Goal: Task Accomplishment & Management: Manage account settings

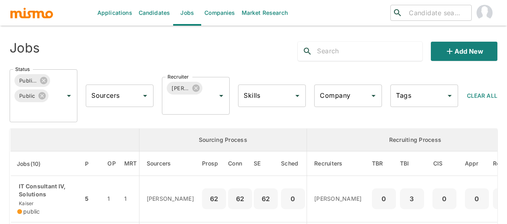
scroll to position [241, 0]
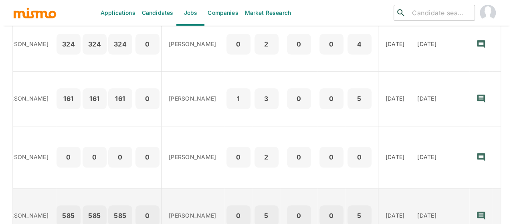
scroll to position [398, 0]
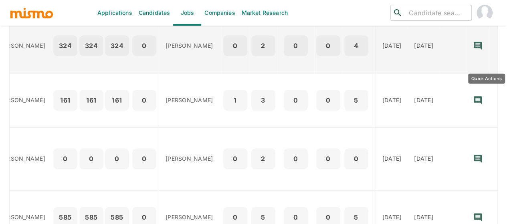
click at [497, 50] on icon "Quick Actions" at bounding box center [501, 46] width 8 height 8
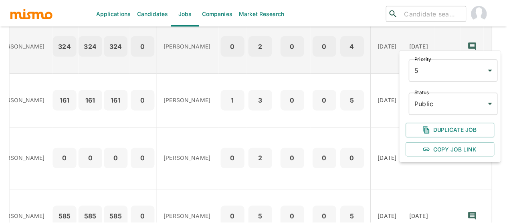
scroll to position [0, 148]
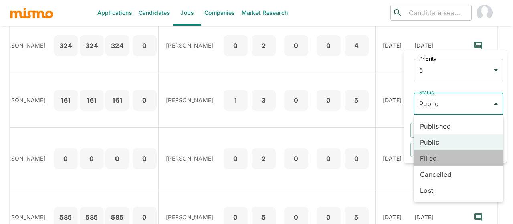
click at [438, 158] on li "Filled" at bounding box center [459, 158] width 90 height 16
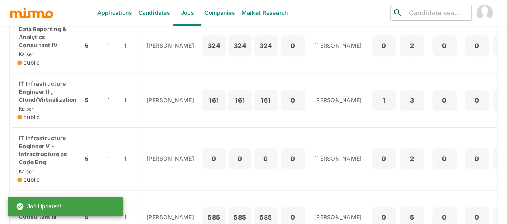
scroll to position [358, 0]
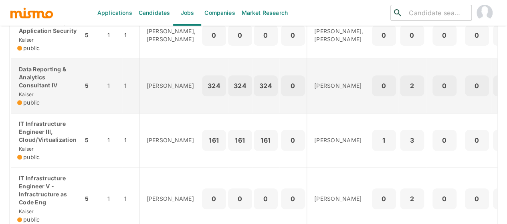
click at [37, 89] on p "Data Reporting & Analytics Consultant IV" at bounding box center [46, 77] width 59 height 24
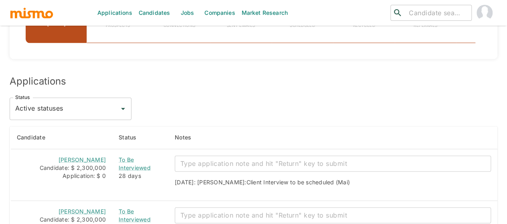
scroll to position [722, 0]
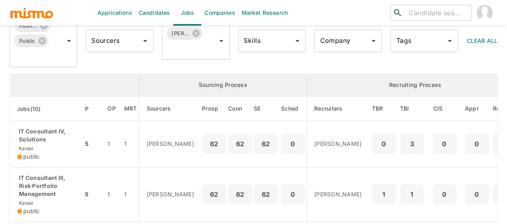
scroll to position [37, 0]
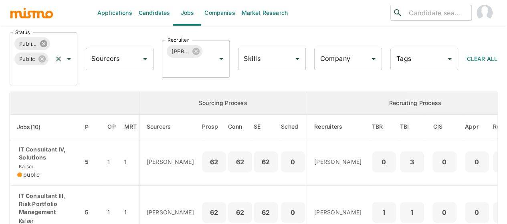
click at [41, 42] on icon at bounding box center [43, 43] width 7 height 7
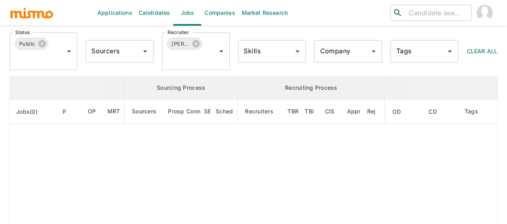
click at [41, 42] on icon at bounding box center [42, 43] width 9 height 9
click at [69, 51] on icon "Open" at bounding box center [69, 52] width 4 height 2
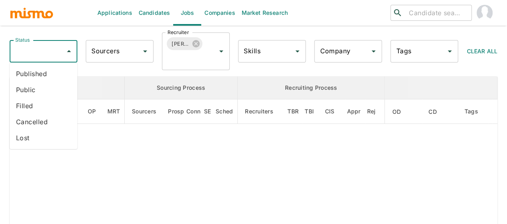
click at [30, 107] on li "Filled" at bounding box center [44, 106] width 68 height 16
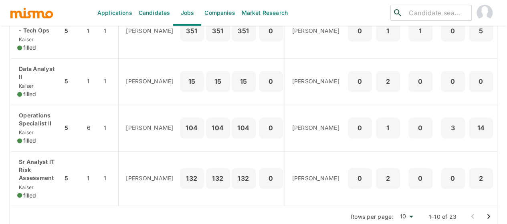
scroll to position [584, 0]
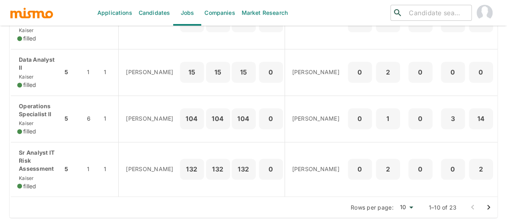
click at [485, 207] on icon "Go to next page" at bounding box center [489, 208] width 10 height 10
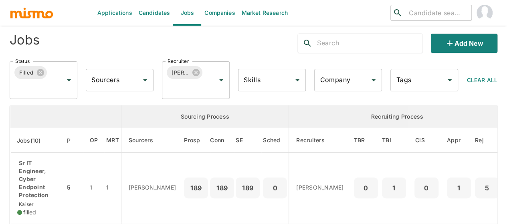
scroll to position [0, 0]
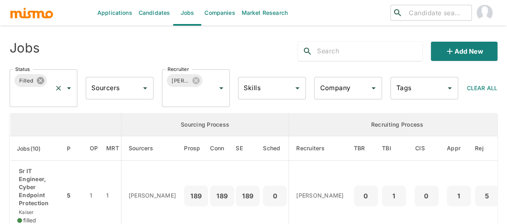
click at [39, 80] on icon at bounding box center [40, 80] width 9 height 9
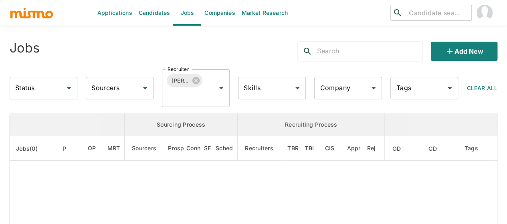
click at [27, 90] on input "Status" at bounding box center [37, 88] width 49 height 15
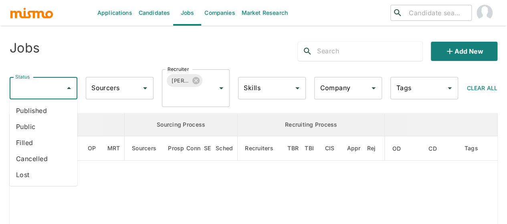
click at [30, 160] on li "Cancelled" at bounding box center [44, 159] width 68 height 16
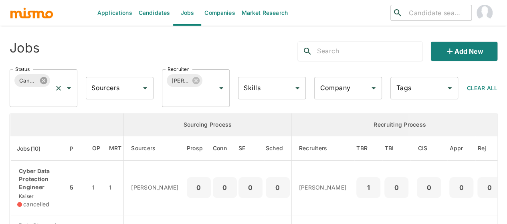
click at [41, 79] on icon at bounding box center [43, 80] width 7 height 7
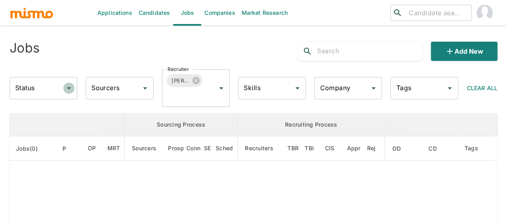
click at [68, 87] on icon "Open" at bounding box center [69, 88] width 4 height 2
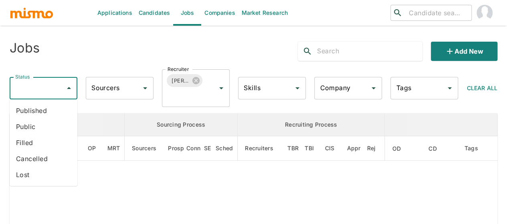
click at [31, 173] on li "Lost" at bounding box center [44, 175] width 68 height 16
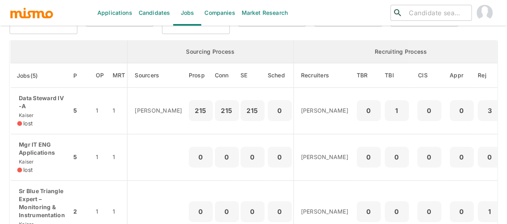
scroll to position [80, 0]
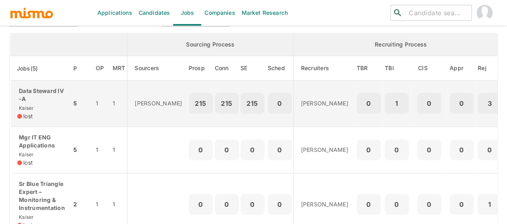
click at [45, 93] on p "Data Steward IV -A" at bounding box center [41, 95] width 48 height 16
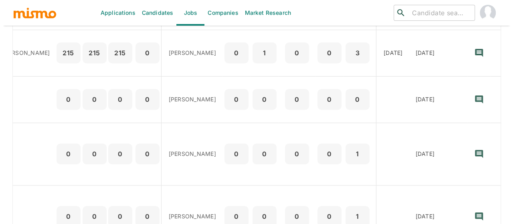
scroll to position [51, 0]
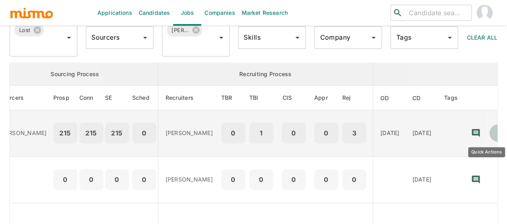
click at [495, 136] on icon "Quick Actions" at bounding box center [499, 133] width 8 height 8
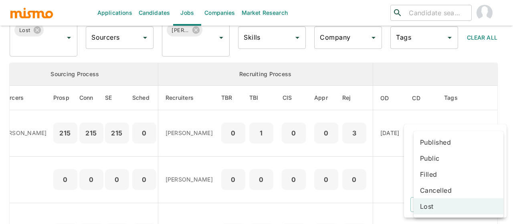
click at [433, 181] on body "Applications Candidates Jobs Companies Market Research ​ ​ Jobs Add new Status …" at bounding box center [256, 70] width 513 height 243
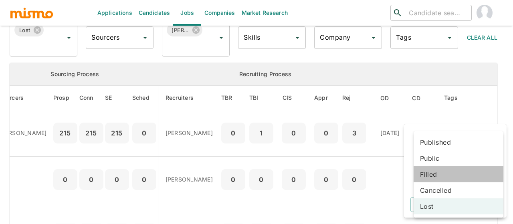
click at [430, 171] on li "Filled" at bounding box center [459, 174] width 90 height 16
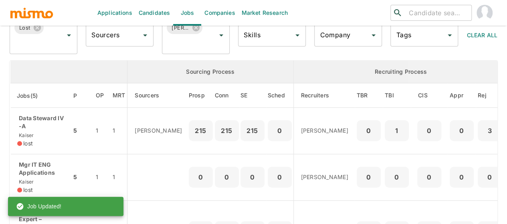
scroll to position [51, 0]
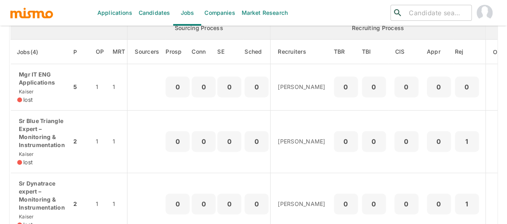
scroll to position [40, 0]
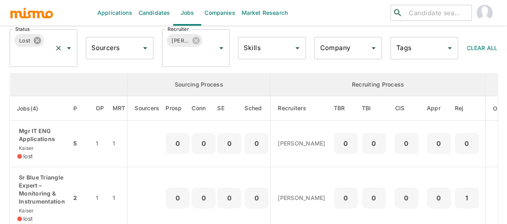
click at [39, 42] on icon at bounding box center [37, 40] width 9 height 9
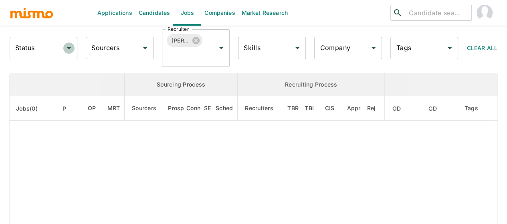
click at [67, 50] on icon "Open" at bounding box center [69, 48] width 10 height 10
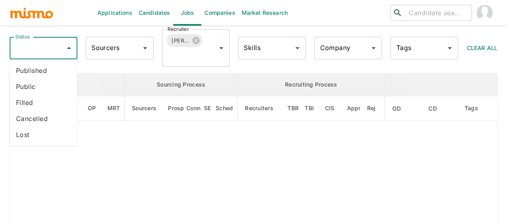
click at [29, 102] on li "Filled" at bounding box center [44, 103] width 68 height 16
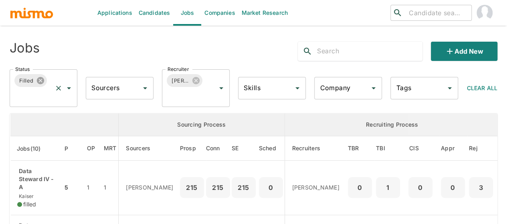
click at [42, 81] on icon at bounding box center [40, 80] width 7 height 7
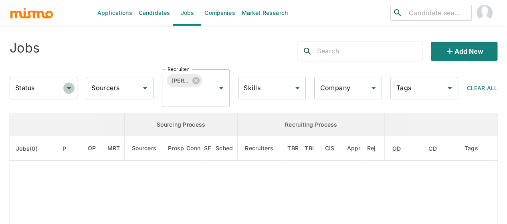
click at [69, 89] on icon "Open" at bounding box center [69, 88] width 10 height 10
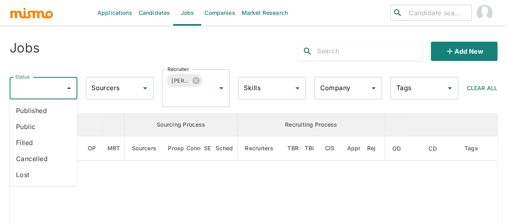
click at [37, 113] on li "Published" at bounding box center [44, 111] width 68 height 16
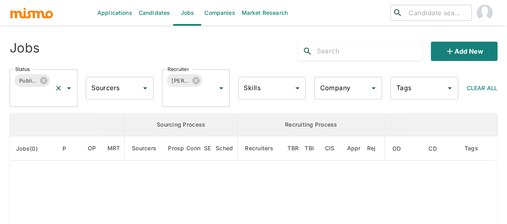
click at [69, 86] on icon "Open" at bounding box center [69, 88] width 10 height 10
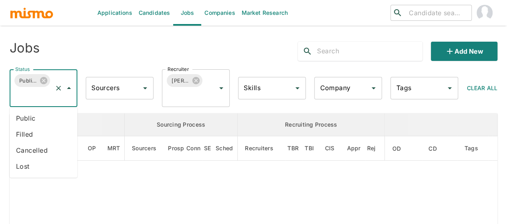
click at [22, 118] on li "Public" at bounding box center [44, 118] width 68 height 16
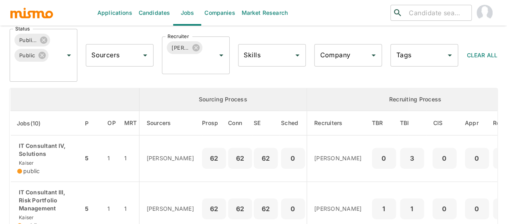
scroll to position [37, 0]
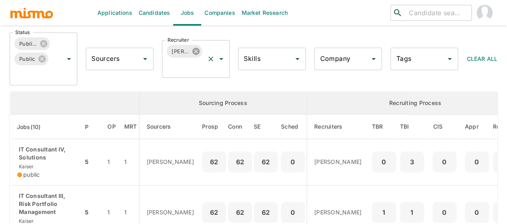
click at [197, 49] on icon at bounding box center [196, 51] width 7 height 7
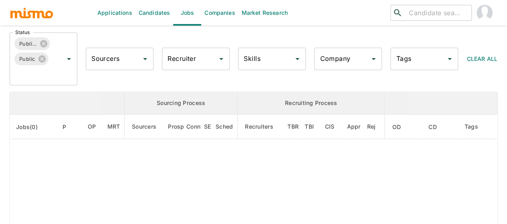
click at [183, 62] on div "Recruiter Recruiter" at bounding box center [196, 59] width 68 height 22
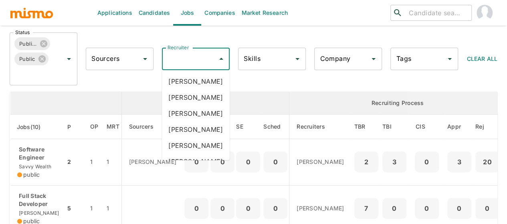
click at [183, 61] on input "Recruiter" at bounding box center [190, 58] width 49 height 15
type input "pao"
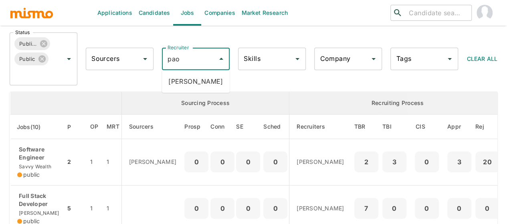
click at [207, 82] on li "[PERSON_NAME]" at bounding box center [196, 81] width 68 height 16
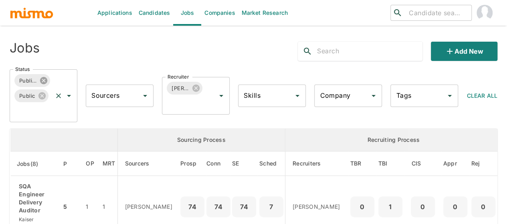
click at [43, 82] on icon at bounding box center [43, 80] width 7 height 7
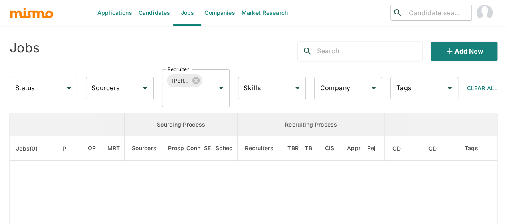
click at [72, 88] on icon "Open" at bounding box center [69, 88] width 10 height 10
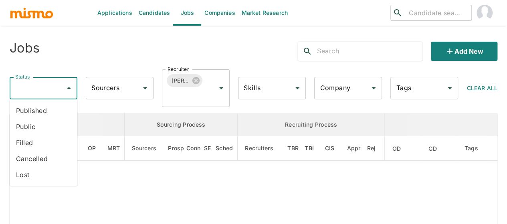
click at [35, 143] on li "Filled" at bounding box center [44, 143] width 68 height 16
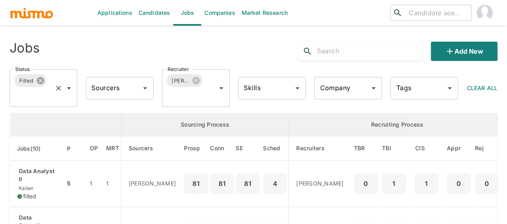
click at [41, 81] on icon at bounding box center [40, 80] width 9 height 9
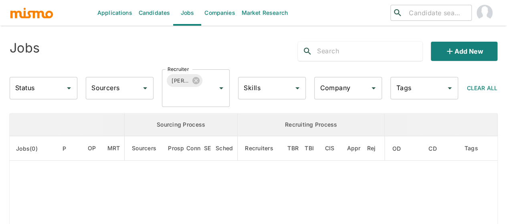
click at [34, 86] on input "Status" at bounding box center [37, 88] width 49 height 15
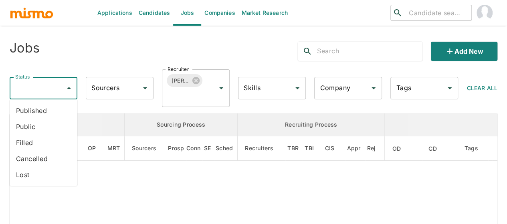
click at [36, 112] on li "Published" at bounding box center [44, 111] width 68 height 16
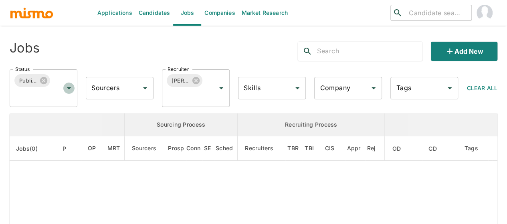
click at [69, 88] on icon "Open" at bounding box center [69, 88] width 4 height 2
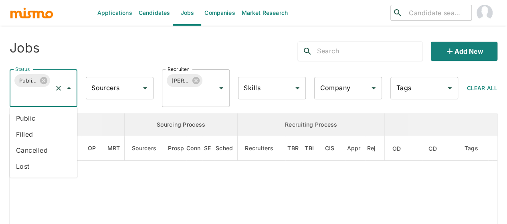
click at [40, 115] on li "Public" at bounding box center [44, 118] width 68 height 16
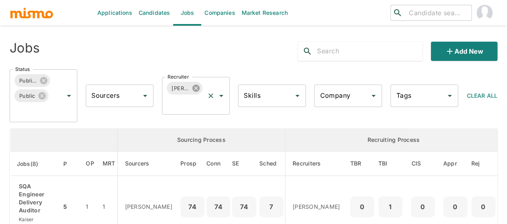
click at [197, 86] on icon at bounding box center [196, 88] width 7 height 7
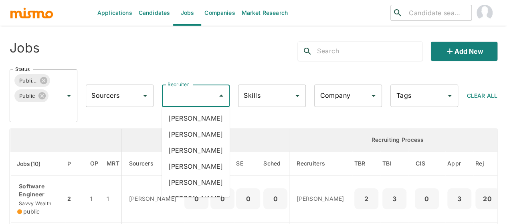
click at [184, 93] on div "Recruiter Recruiter" at bounding box center [196, 96] width 68 height 22
type input "mai"
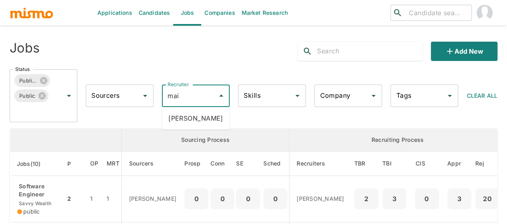
click at [185, 121] on li "[PERSON_NAME]" at bounding box center [196, 118] width 68 height 16
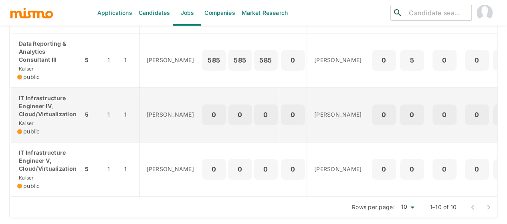
scroll to position [518, 0]
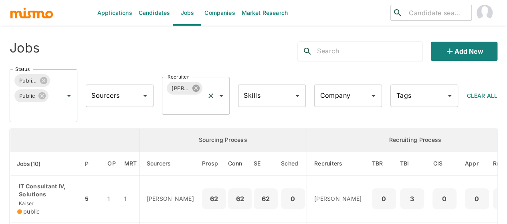
click at [196, 87] on icon at bounding box center [196, 88] width 9 height 9
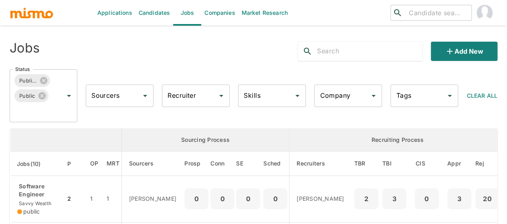
click at [185, 93] on div "Recruiter Recruiter" at bounding box center [196, 96] width 68 height 22
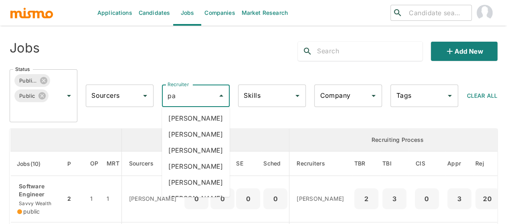
type input "p"
type input "mai"
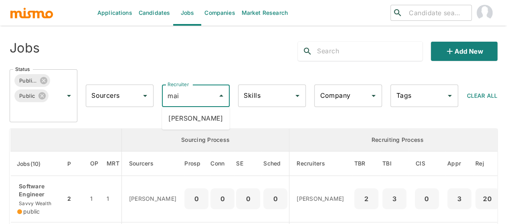
click at [190, 118] on li "[PERSON_NAME]" at bounding box center [196, 118] width 68 height 16
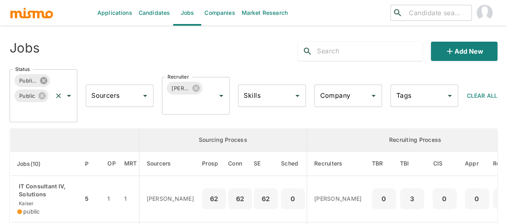
click at [43, 81] on icon at bounding box center [43, 80] width 9 height 9
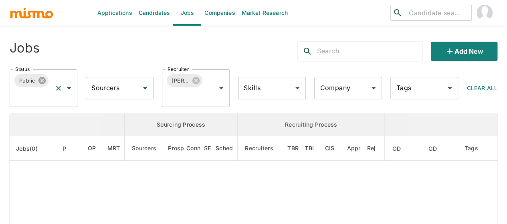
click at [41, 77] on icon at bounding box center [41, 80] width 7 height 7
click at [71, 88] on icon "Open" at bounding box center [69, 88] width 10 height 10
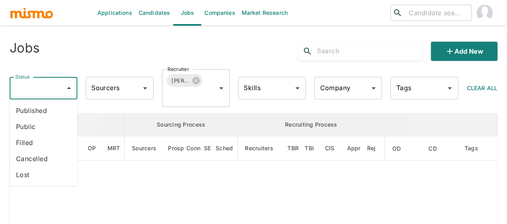
click at [29, 140] on li "Filled" at bounding box center [44, 143] width 68 height 16
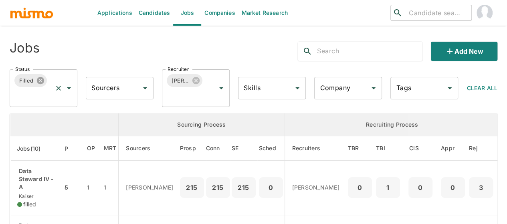
click at [42, 77] on icon at bounding box center [40, 80] width 7 height 7
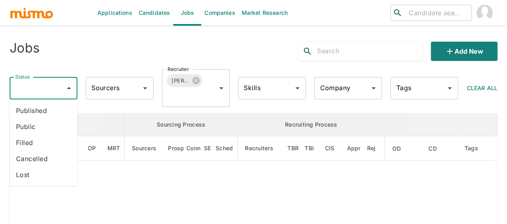
click at [32, 84] on input "Status" at bounding box center [37, 88] width 49 height 15
click at [29, 111] on li "Published" at bounding box center [44, 111] width 68 height 16
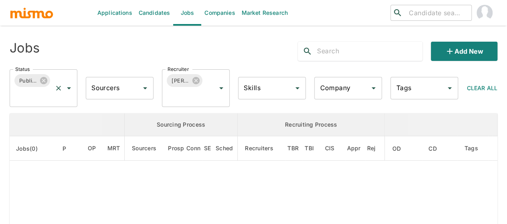
click at [69, 89] on icon "Open" at bounding box center [69, 88] width 4 height 2
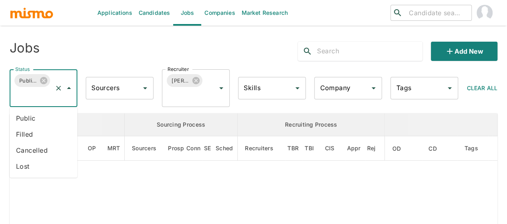
click at [34, 122] on li "Public" at bounding box center [44, 118] width 68 height 16
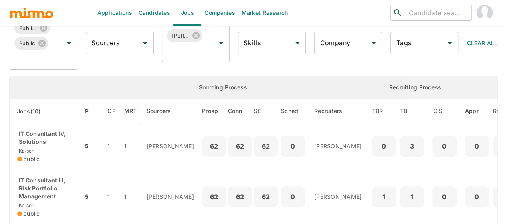
scroll to position [40, 0]
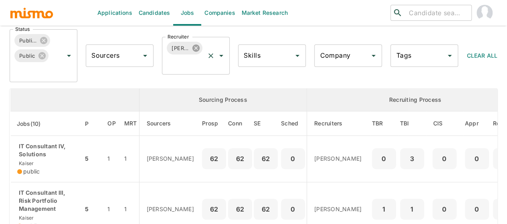
click at [197, 47] on icon at bounding box center [196, 48] width 7 height 7
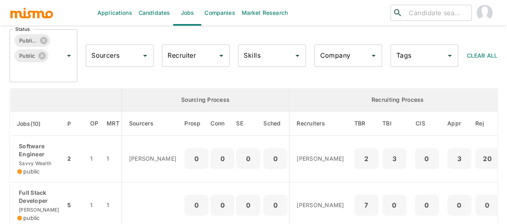
click at [172, 63] on div "Recruiter" at bounding box center [196, 56] width 68 height 22
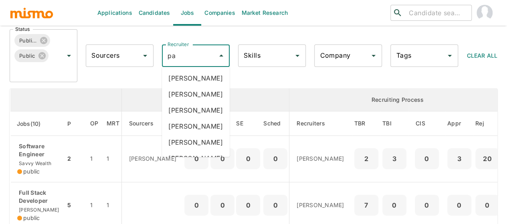
type input "pao"
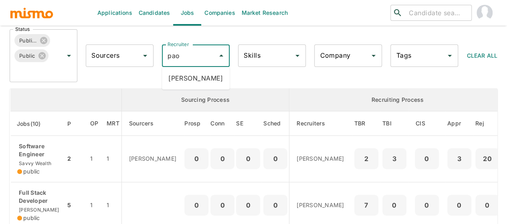
click at [185, 81] on li "Paola Pacheco" at bounding box center [196, 78] width 68 height 16
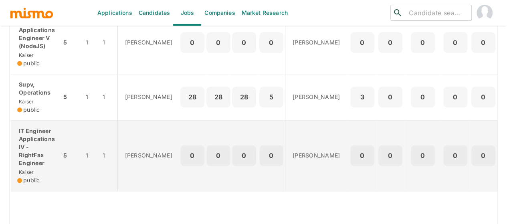
scroll to position [421, 0]
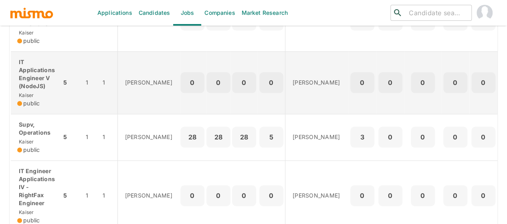
click at [43, 99] on div "public" at bounding box center [36, 103] width 38 height 8
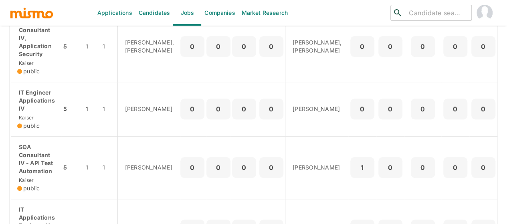
scroll to position [261, 0]
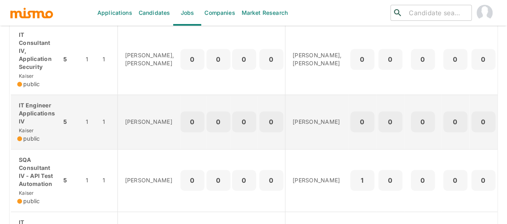
click at [46, 105] on p "IT Engineer Applications IV" at bounding box center [36, 113] width 38 height 24
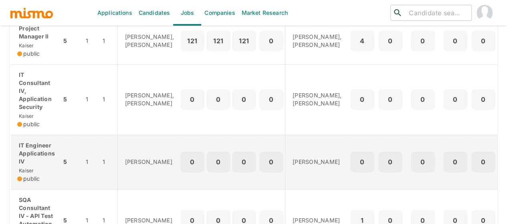
scroll to position [180, 0]
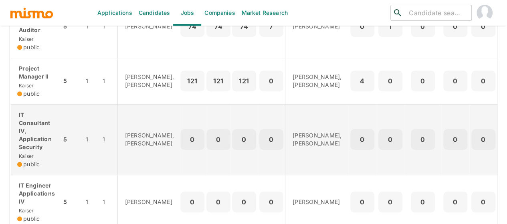
click at [44, 136] on p "IT Consultant IV, Application Security" at bounding box center [36, 131] width 38 height 40
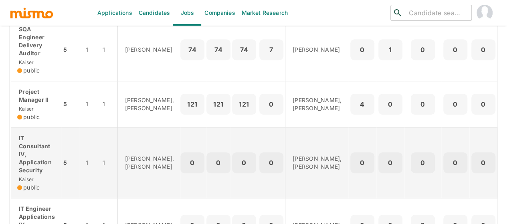
scroll to position [140, 0]
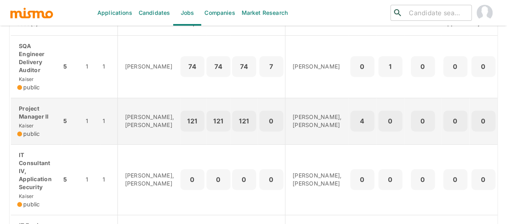
click at [38, 112] on p "Project Manager II" at bounding box center [36, 113] width 38 height 16
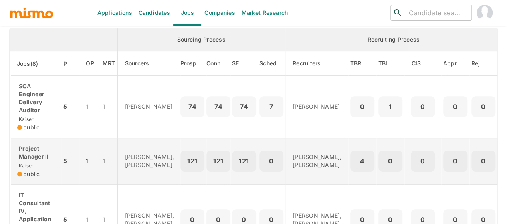
scroll to position [60, 0]
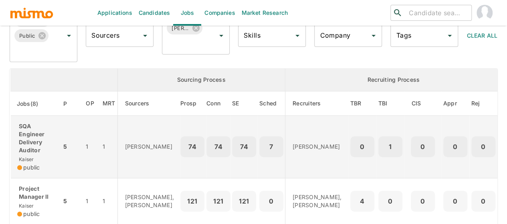
click at [31, 144] on p "SQA Engineer Delivery Auditor" at bounding box center [36, 138] width 38 height 32
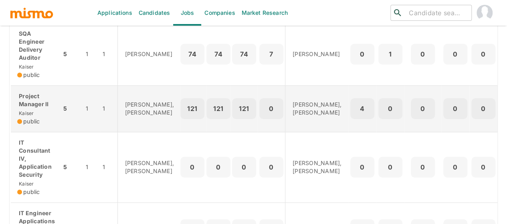
scroll to position [160, 0]
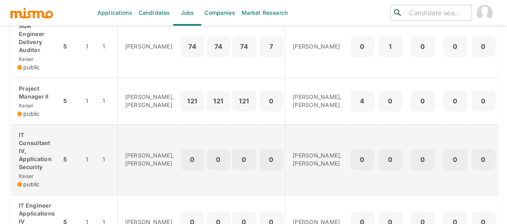
click at [36, 154] on p "IT Consultant IV, Application Security" at bounding box center [36, 151] width 38 height 40
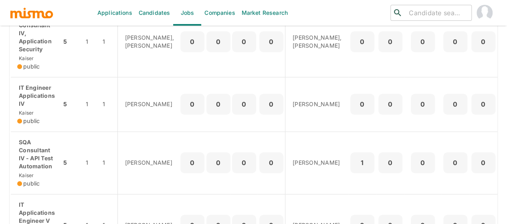
scroll to position [281, 0]
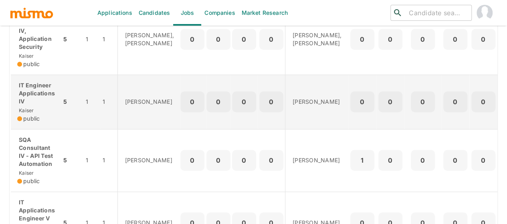
click at [45, 108] on div "IT Engineer Applications IV Kaiser public" at bounding box center [36, 101] width 38 height 41
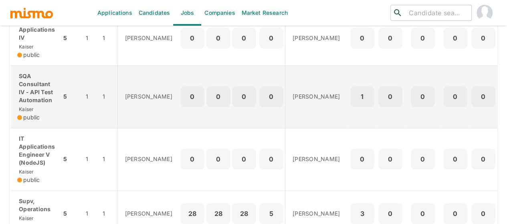
scroll to position [361, 0]
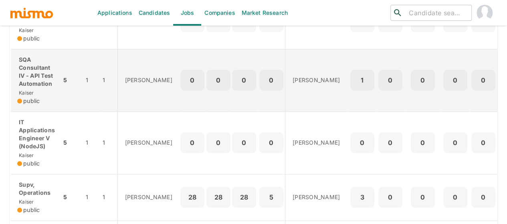
click at [28, 70] on p "SQA Consultant IV - API Test Automation" at bounding box center [36, 72] width 38 height 32
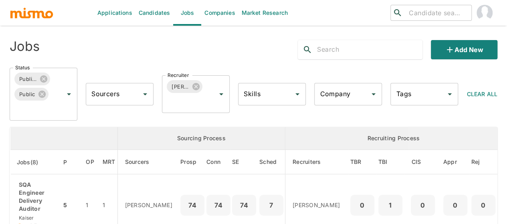
scroll to position [0, 0]
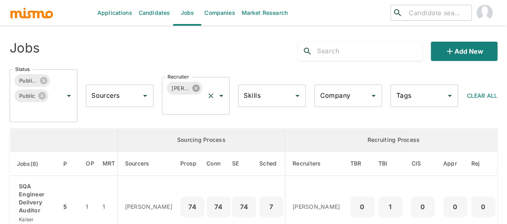
click at [197, 89] on icon at bounding box center [196, 88] width 7 height 7
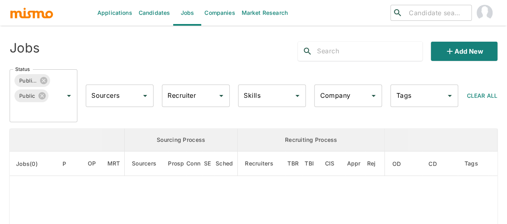
click at [181, 97] on input "Recruiter" at bounding box center [190, 95] width 49 height 15
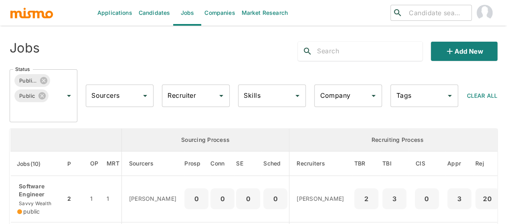
click at [181, 97] on input "Recruiter" at bounding box center [190, 95] width 49 height 15
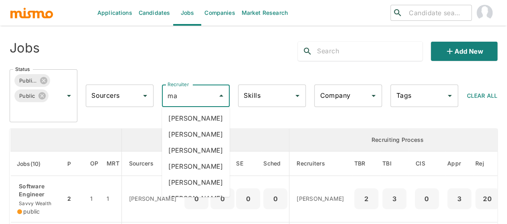
type input "mai"
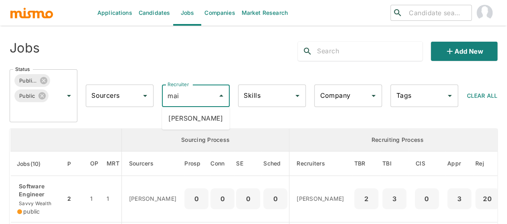
click at [198, 124] on li "Maia Reyes" at bounding box center [196, 118] width 68 height 16
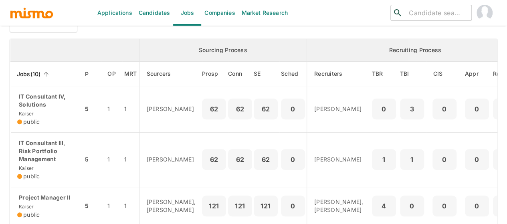
scroll to position [77, 0]
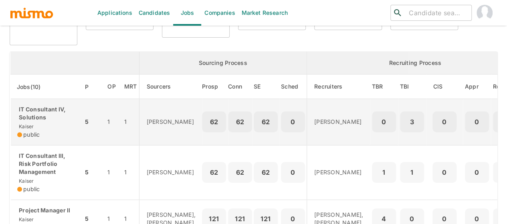
click at [38, 121] on p "IT Consultant IV, Solutions" at bounding box center [46, 113] width 59 height 16
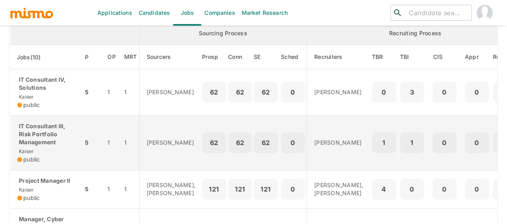
scroll to position [117, 0]
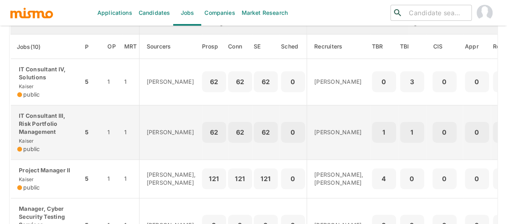
click at [39, 127] on p "IT Consultant III, Risk Portfolio Management" at bounding box center [46, 124] width 59 height 24
click at [29, 132] on p "IT Consultant III, Risk Portfolio Management" at bounding box center [46, 124] width 59 height 24
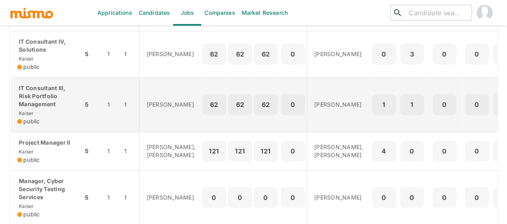
scroll to position [157, 0]
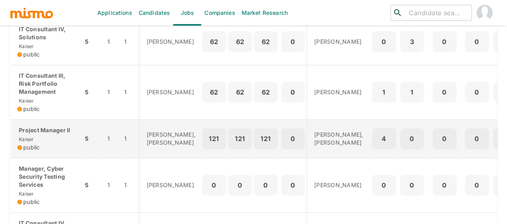
click at [38, 142] on div "Project Manager II Kaiser public" at bounding box center [46, 138] width 59 height 25
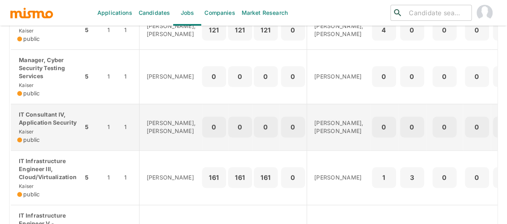
scroll to position [278, 0]
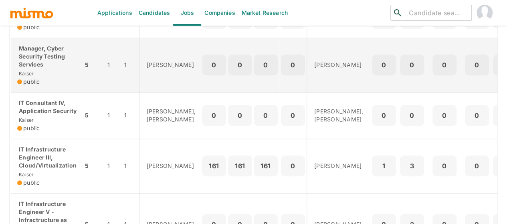
click at [65, 79] on div "Manager, Cyber Security Testing Services Kaiser public" at bounding box center [46, 65] width 59 height 41
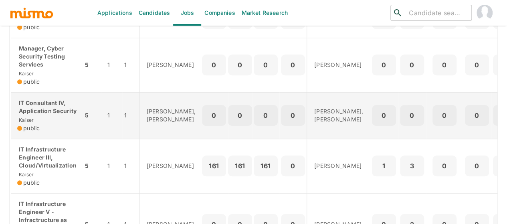
click at [51, 115] on p "IT Consultant IV, Application Security" at bounding box center [46, 107] width 59 height 16
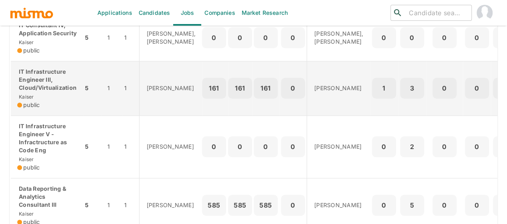
scroll to position [358, 0]
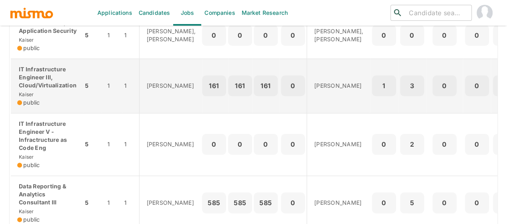
click at [50, 107] on div "IT Infrastructure Engineer III, Cloud/Virtualization Kaiser public" at bounding box center [46, 85] width 59 height 41
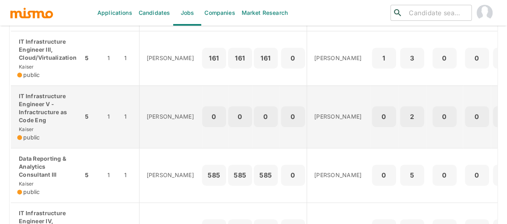
scroll to position [398, 0]
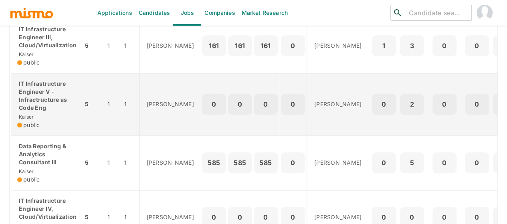
click at [34, 112] on p "IT Infrastructure Engineer V - Infractructure as Code Eng" at bounding box center [46, 96] width 59 height 32
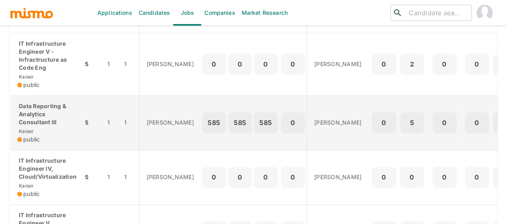
click at [41, 126] on p "Data Reporting & Analytics Consultant III" at bounding box center [46, 114] width 59 height 24
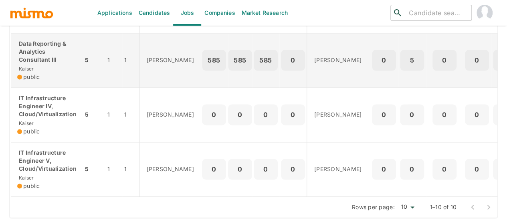
scroll to position [518, 0]
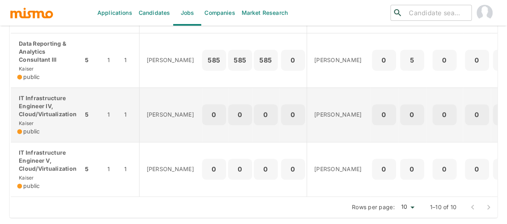
click at [59, 108] on p "IT Infrastructure Engineer IV, Cloud/Virtualization" at bounding box center [46, 106] width 59 height 24
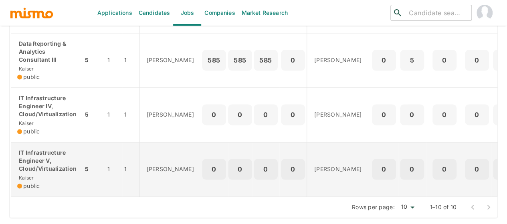
click at [59, 154] on p "IT Infrastructure Engineer V, Cloud/Virtualization" at bounding box center [46, 161] width 59 height 24
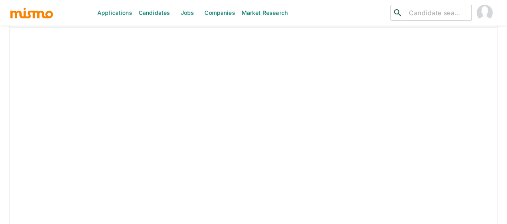
scroll to position [845, 0]
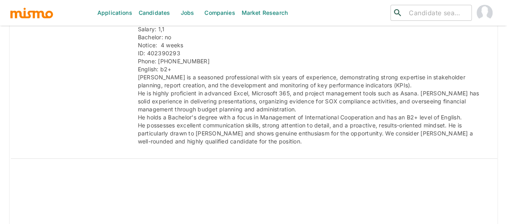
scroll to position [1708, 0]
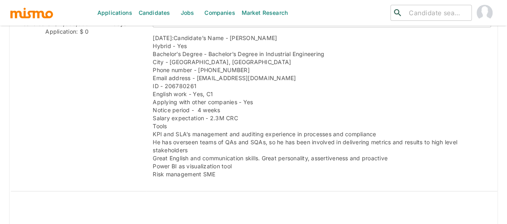
scroll to position [963, 0]
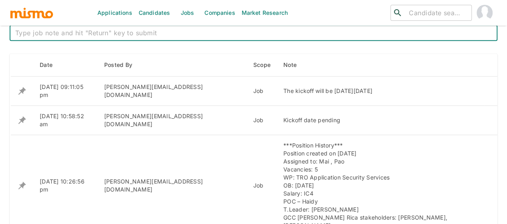
scroll to position [409, 0]
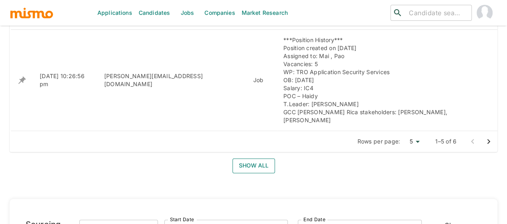
click at [255, 158] on button "Show all" at bounding box center [254, 165] width 43 height 15
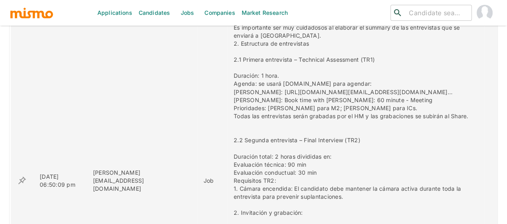
click at [22, 176] on icon "enhanced table" at bounding box center [22, 180] width 8 height 8
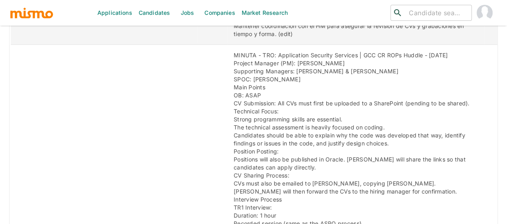
scroll to position [969, 0]
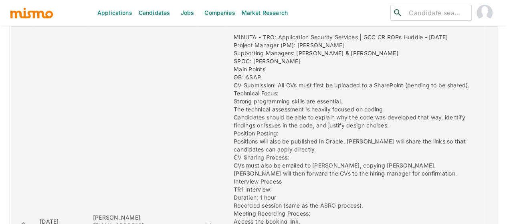
click at [21, 222] on icon "enhanced table" at bounding box center [22, 226] width 8 height 8
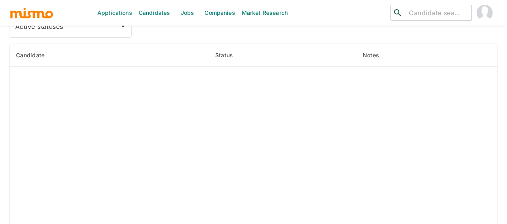
scroll to position [957, 0]
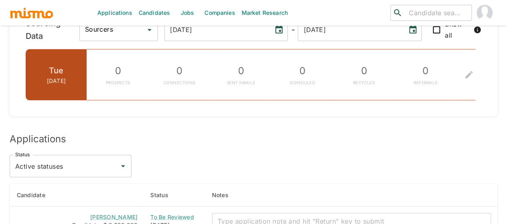
scroll to position [730, 0]
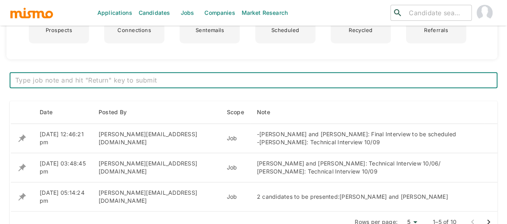
scroll to position [281, 0]
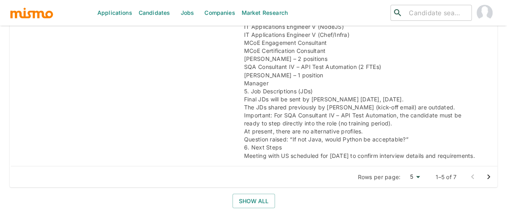
scroll to position [682, 0]
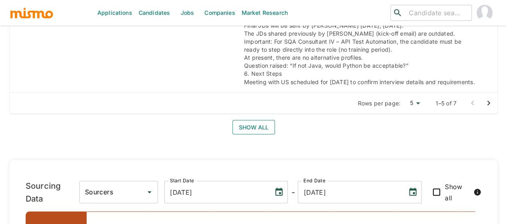
click at [250, 126] on button "Show all" at bounding box center [254, 127] width 43 height 15
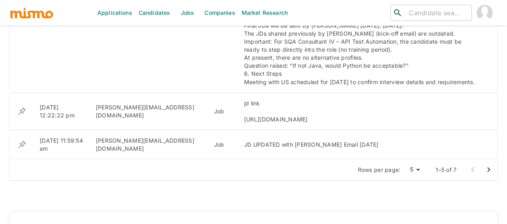
click at [486, 170] on icon "Go to next page" at bounding box center [489, 170] width 10 height 10
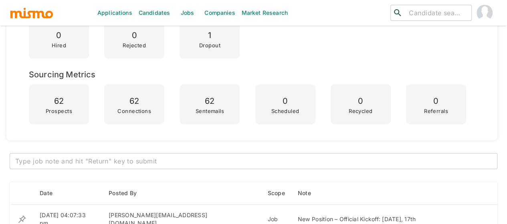
scroll to position [321, 0]
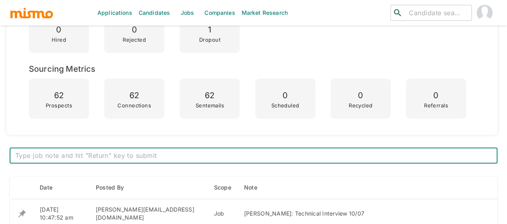
scroll to position [160, 0]
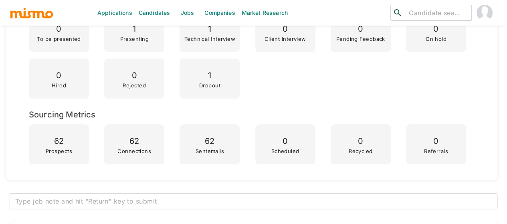
click at [102, 198] on textarea at bounding box center [253, 201] width 477 height 9
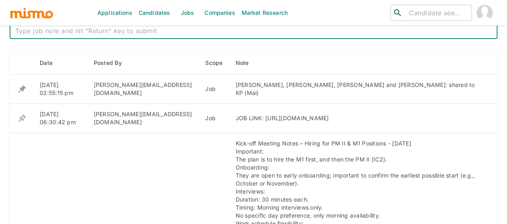
scroll to position [289, 0]
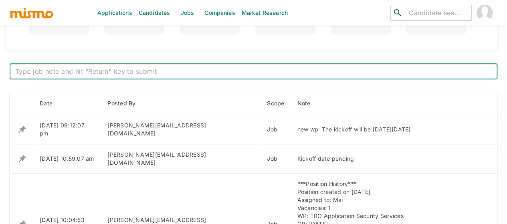
scroll to position [321, 0]
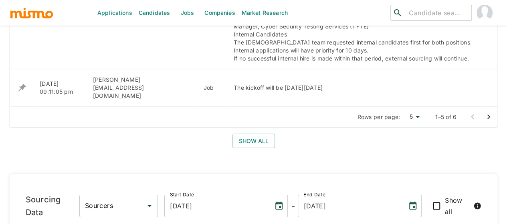
scroll to position [1171, 0]
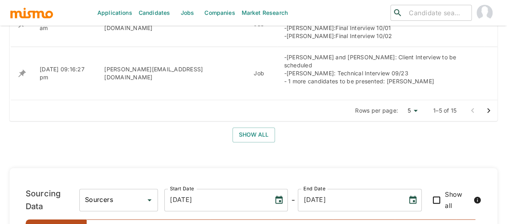
scroll to position [321, 0]
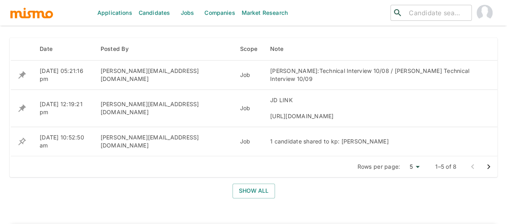
scroll to position [329, 0]
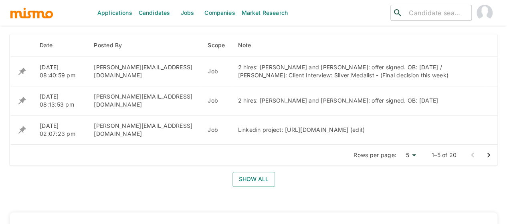
scroll to position [361, 0]
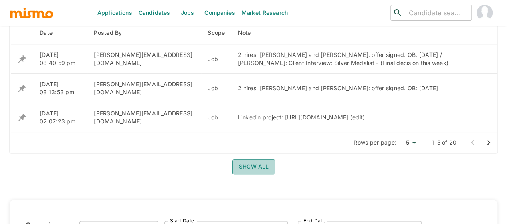
click at [242, 163] on button "Show all" at bounding box center [254, 167] width 43 height 15
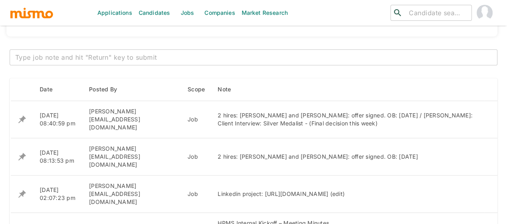
scroll to position [321, 0]
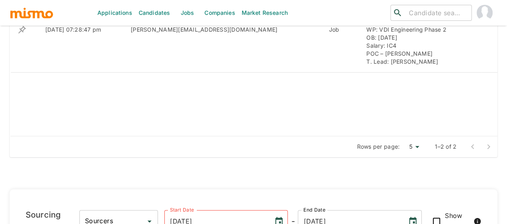
scroll to position [441, 0]
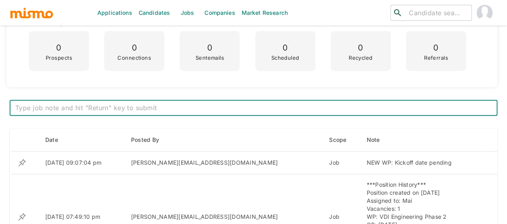
scroll to position [249, 0]
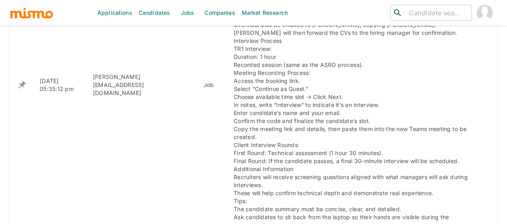
scroll to position [1083, 0]
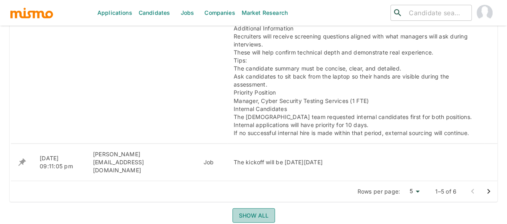
click at [246, 209] on button "Show all" at bounding box center [254, 216] width 43 height 15
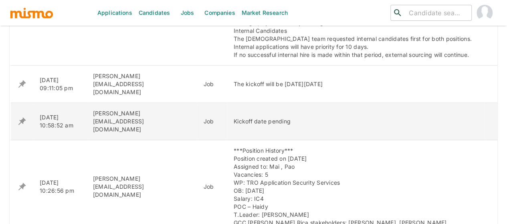
scroll to position [1163, 0]
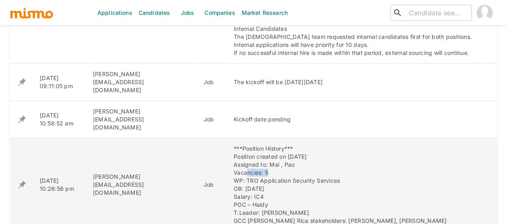
drag, startPoint x: 201, startPoint y: 107, endPoint x: 254, endPoint y: 108, distance: 53.0
click at [254, 145] on div "***Position History*** Position created on [DATE] Assigned to: [PERSON_NAME] Va…" at bounding box center [356, 185] width 245 height 80
